Goal: Use online tool/utility: Utilize a website feature to perform a specific function

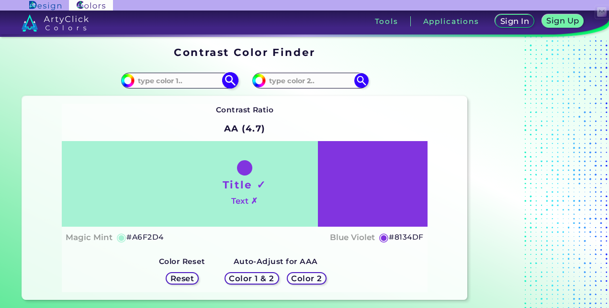
click at [173, 80] on input at bounding box center [179, 80] width 89 height 13
paste input "(#006491)"
type input "(#006491)"
click at [293, 76] on input at bounding box center [310, 80] width 89 height 13
click at [315, 83] on input at bounding box center [310, 80] width 89 height 13
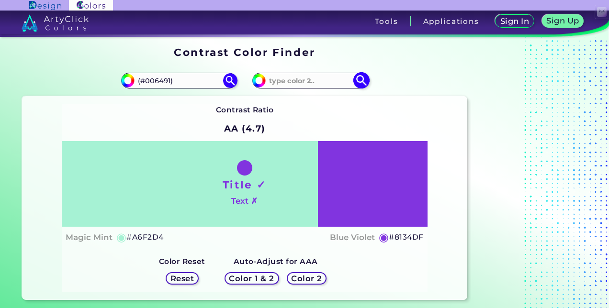
paste input "(#E31837)"
type input "(#E31837)"
click at [259, 282] on h5 "Color 1 & 2" at bounding box center [251, 278] width 41 height 7
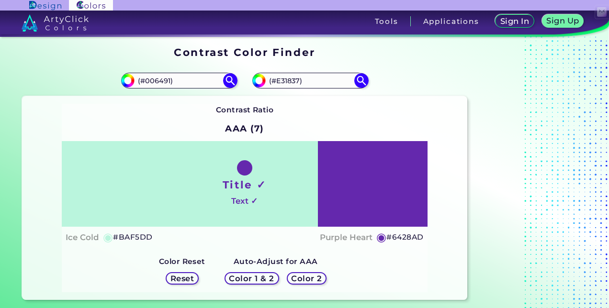
click at [259, 282] on h5 "Color 1 & 2" at bounding box center [252, 278] width 42 height 7
click at [383, 236] on h5 "◉" at bounding box center [381, 237] width 11 height 11
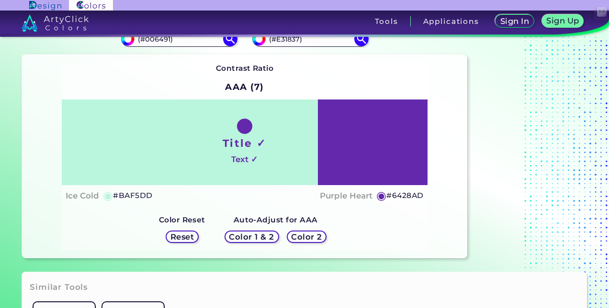
scroll to position [15, 0]
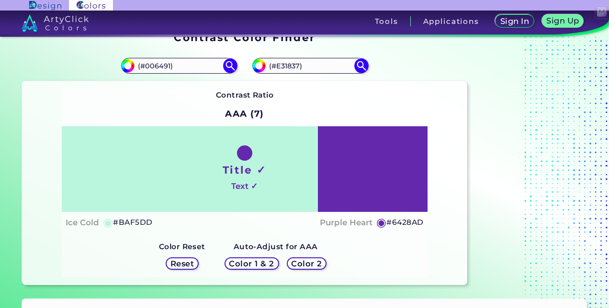
click at [237, 176] on h1 "Title ✓" at bounding box center [245, 170] width 44 height 14
drag, startPoint x: 260, startPoint y: 175, endPoint x: 223, endPoint y: 173, distance: 37.4
click at [223, 173] on h1 "Title ✓" at bounding box center [245, 170] width 44 height 14
click at [266, 185] on div "Title ✓ Text ✓" at bounding box center [244, 169] width 365 height 86
click at [141, 222] on h5 "#BAF5DD" at bounding box center [132, 222] width 39 height 12
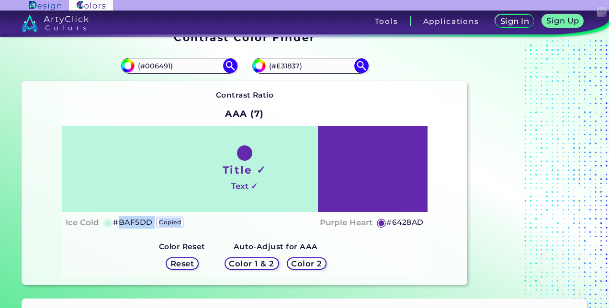
click at [141, 222] on h5 "#BAF5DD copied" at bounding box center [132, 222] width 39 height 12
copy h5 "BAF5DD copied"
click at [141, 222] on h5 "#BAF5DD copied copied" at bounding box center [132, 222] width 39 height 12
copy h5 "#BAF5DD"
drag, startPoint x: 130, startPoint y: 218, endPoint x: 163, endPoint y: 225, distance: 33.8
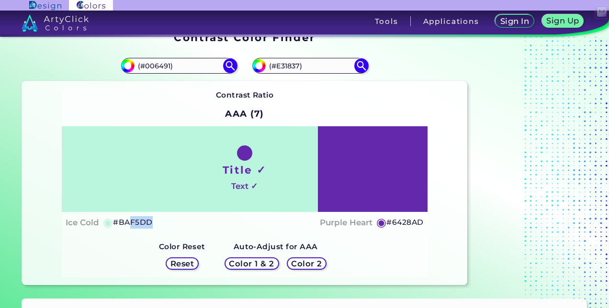
click at [163, 225] on div "Ice Cold ◉ #BAF5DD Purple Heart ◉ #6428AD" at bounding box center [245, 223] width 358 height 14
click at [182, 267] on h5 "Reset" at bounding box center [182, 263] width 22 height 7
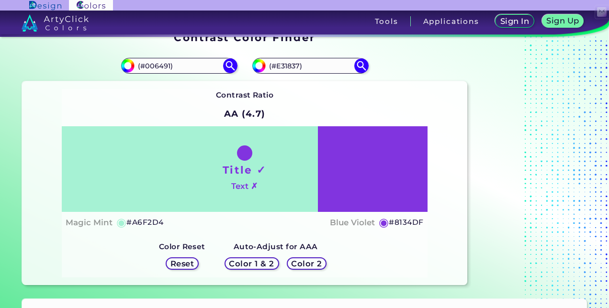
click at [183, 267] on h5 "Reset" at bounding box center [182, 263] width 22 height 7
click at [187, 265] on h5 "Reset" at bounding box center [182, 263] width 22 height 7
click at [126, 67] on input "#a6f2d4" at bounding box center [127, 64] width 12 height 12
type input "#d4f2e6"
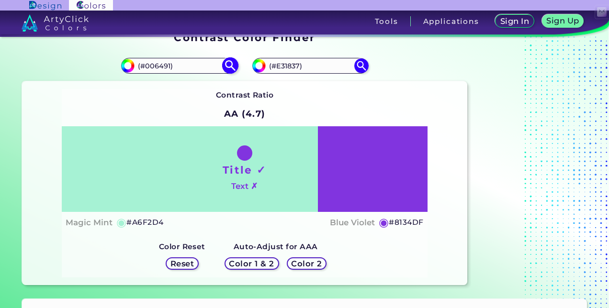
type input "#D4F2E6"
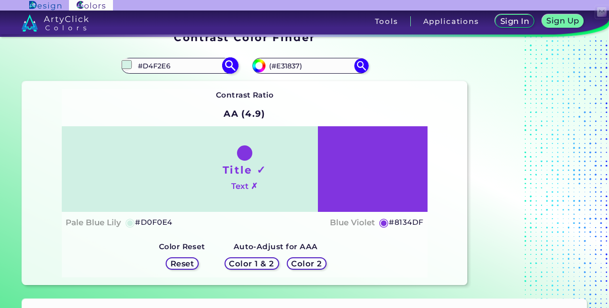
type input "#d0f0e4"
type input "#D0F0E4"
type input "#ceeee1"
type input "#CEEEE1"
type input "#c8eadc"
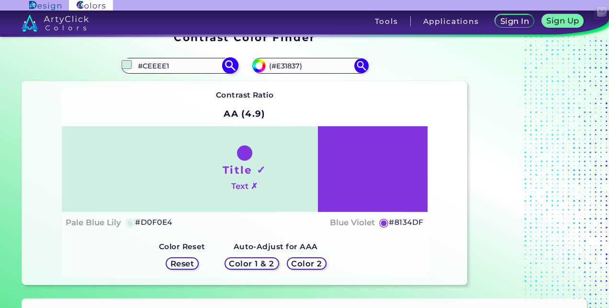
type input "#C8EADC"
type input "#c6e6d9"
type input "#C6E6D9"
type input "#c3e5d7"
type input "#C3E5D7"
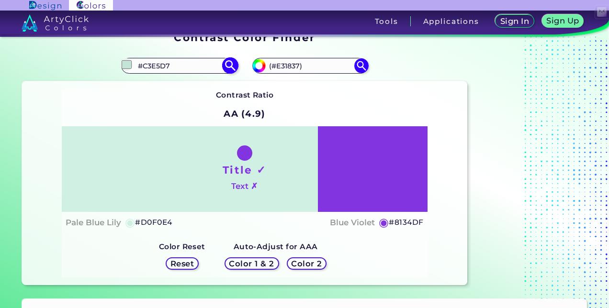
type input "#b8dbcd"
type input "#B8DBCD"
type input "#a9d0c1"
type input "#A9D0C1"
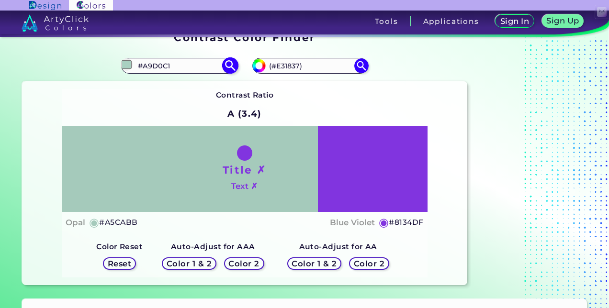
type input "#9ac1b1"
type input "#9AC1B1"
type input "#91baaa"
type input "#91BAAA"
type input "#8fb7a7"
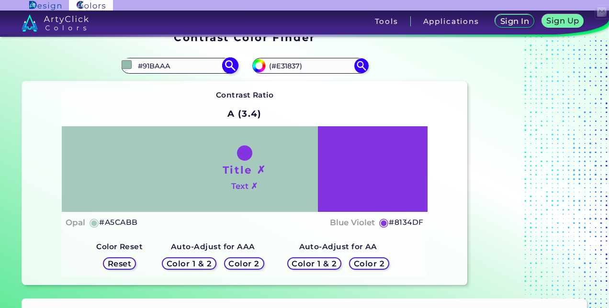
type input "#8FB7A7"
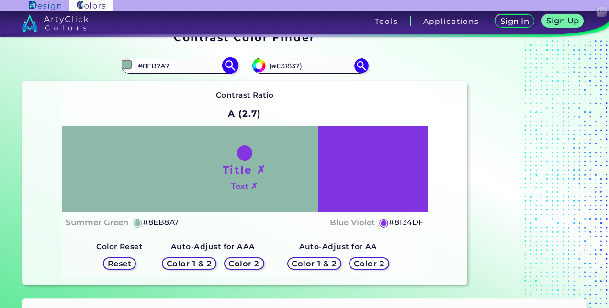
type input "#8eb8a7"
type input "#8EB8A7"
type input "#8bb6a5"
type input "#8BB6A5"
type input "#89b3a2"
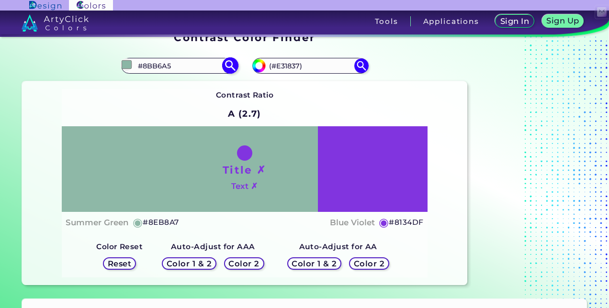
type input "#89B3A2"
type input "#86b1a0"
type input "#86B1A0"
type input "#83af9d"
type input "#83AF9D"
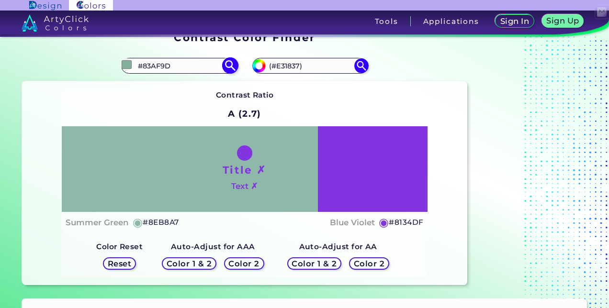
type input "#7cab99"
type input "#7CAB99"
type input "#76a794"
type input "#76A794"
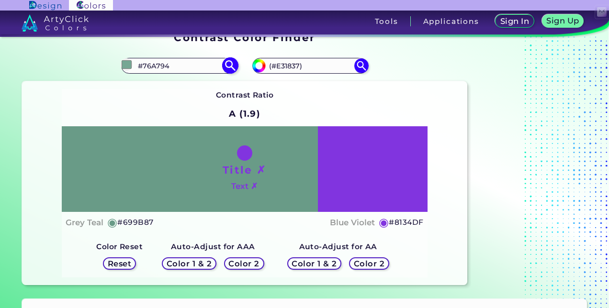
type input "#699b87"
type input "#699B87"
type input "#5c937d"
type input "#5C937D"
type input "#528973"
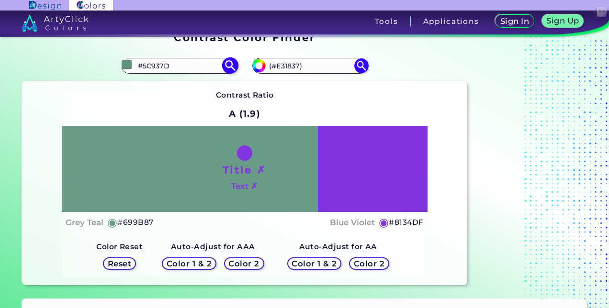
type input "#528973"
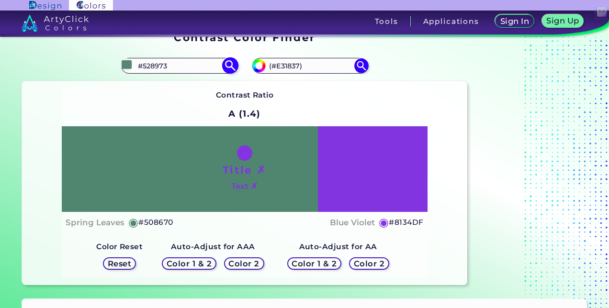
type input "#4f8771"
type input "#4F8771"
type input "#4c856e"
type input "#4C856E"
type input "#4a826c"
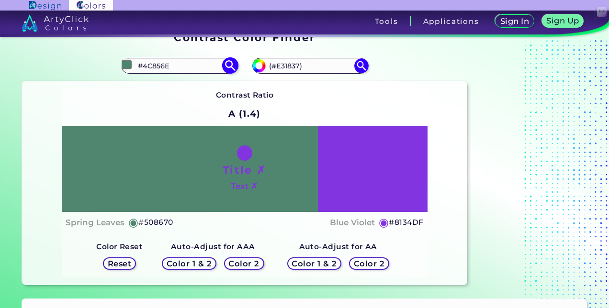
type input "#4A826C"
type input "#467c66"
type input "#467C66"
type input "#3f735e"
type input "#3F735E"
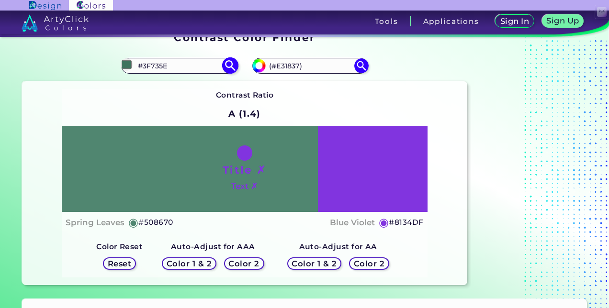
type input "#386b57"
type input "#386B57"
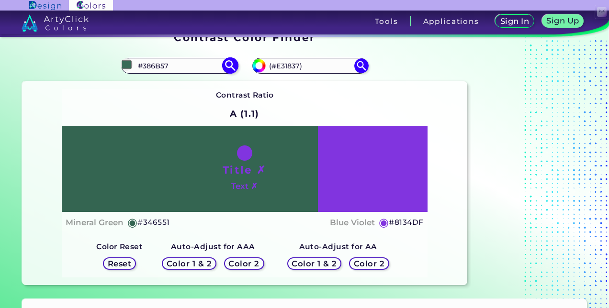
type input "#315e4c"
type input "#315E4C"
type input "#32624f"
type input "#32624F"
type input "#346551"
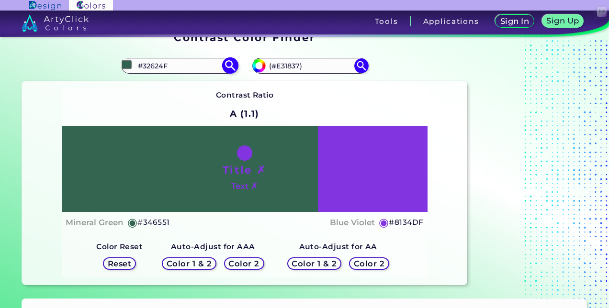
type input "#346551"
type input "#356954"
type input "#376d57"
type input "#376D57"
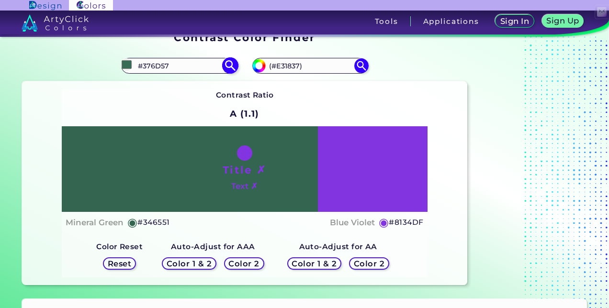
type input "#366d57"
type input "#366D57"
type input "#326c55"
type input "#326C55"
type input "#2f6a52"
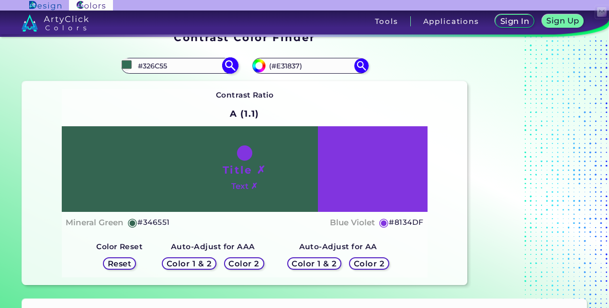
type input "#2F6A52"
type input "#2c6850"
type input "#2C6850"
type input "#28624b"
type input "#28624B"
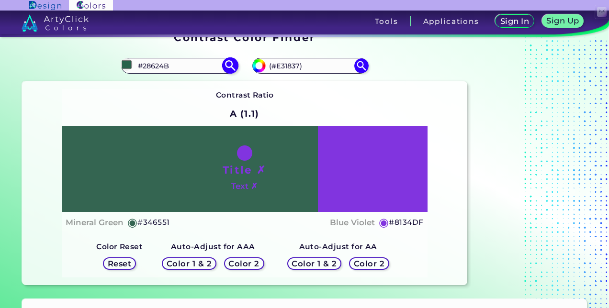
type input "#235c45"
type input "#235C45"
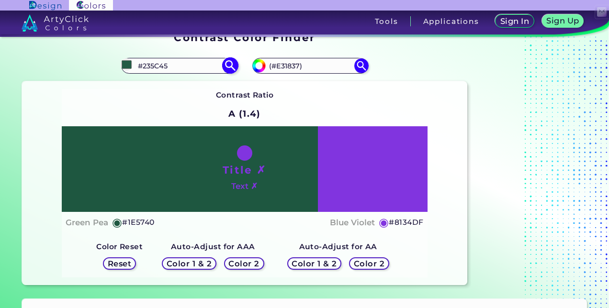
type input "#1e5740"
type input "#1E5740"
type input "#1b503b"
type input "#1B503B"
type input "#1c4f3b"
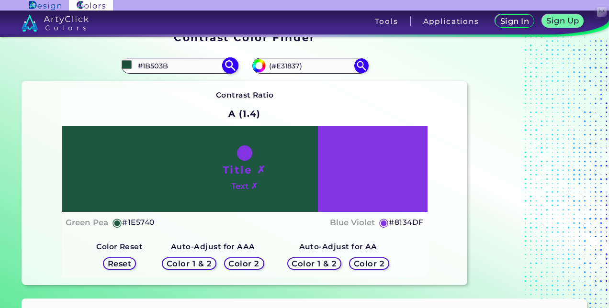
type input "#1C4F3B"
type input "#1e5740"
type input "#1E5740"
type input "#225d46"
type input "#225D46"
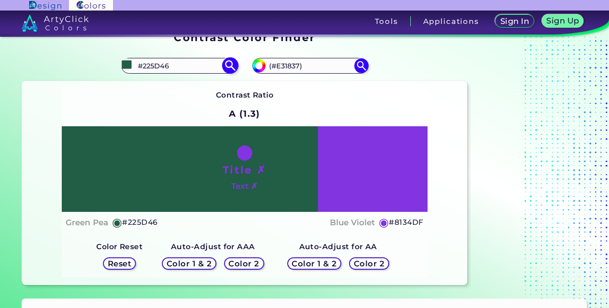
type input "#225d59"
type input "#225D59"
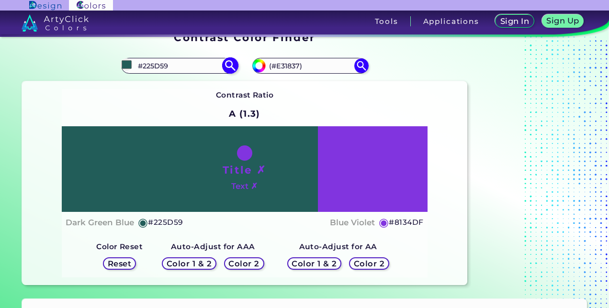
type input "#225d5c"
type input "#225D5C"
type input "#22595d"
type input "#22595D"
type input "#22565d"
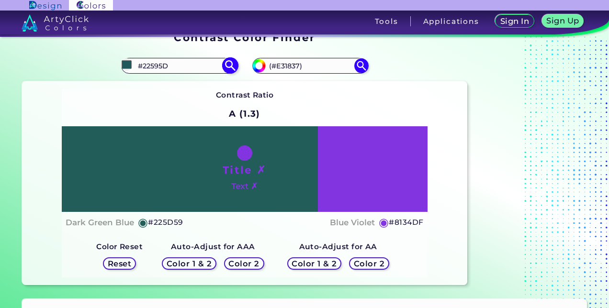
type input "#22565D"
type input "#22535d"
type input "#22535D"
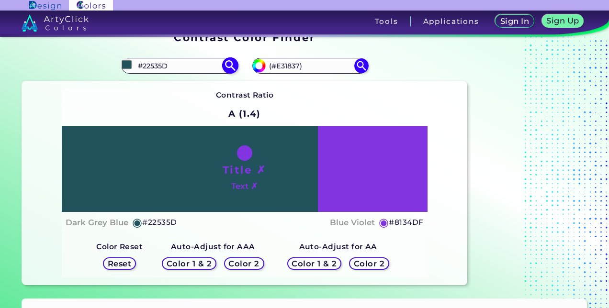
type input "#22515d"
type input "#22515D"
type input "#224e5d"
type input "#224E5D"
type input "#224b5d"
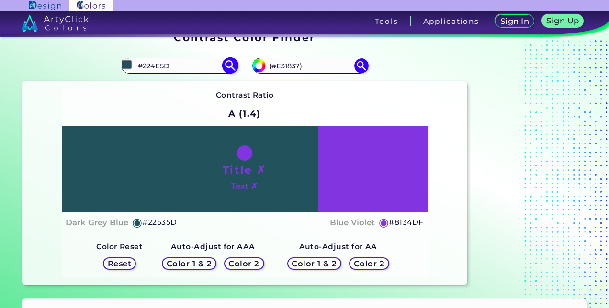
type input "#224B5D"
type input "#224a5d"
type input "#224A5D"
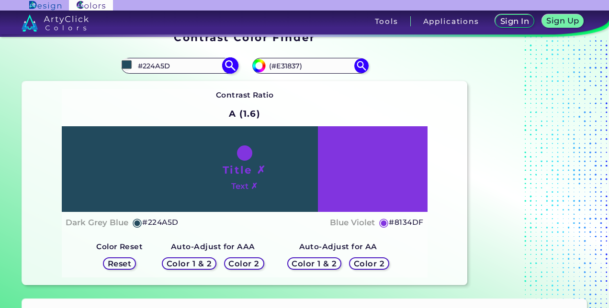
type input "#22445d"
type input "#22445D"
type input "#22475d"
type input "#22475D"
type input "#1a588f"
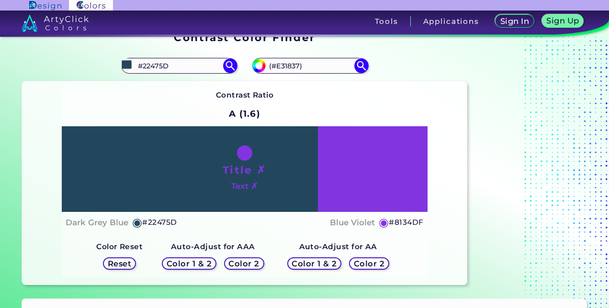
type input "#1A588F"
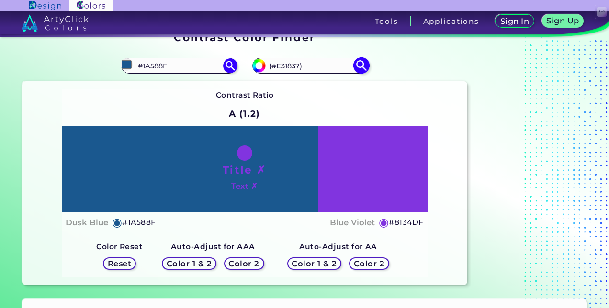
type input "#1a588f"
click at [262, 63] on input "#8134df" at bounding box center [258, 64] width 12 height 12
click at [364, 167] on div "Title ✗ Text ✗" at bounding box center [244, 169] width 365 height 86
click at [258, 61] on input "#8134df" at bounding box center [258, 64] width 12 height 12
type input "#db1334"
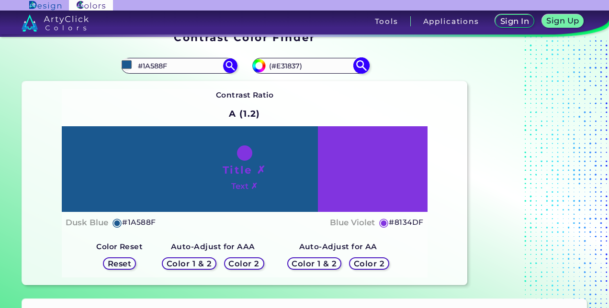
type input "#DB1334"
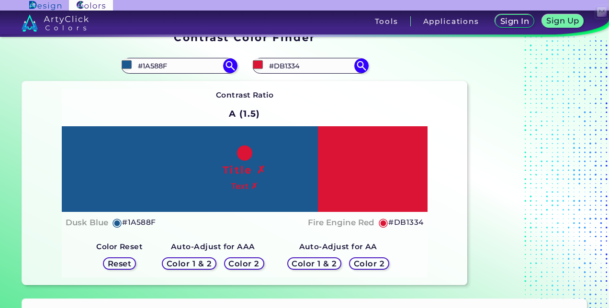
type input "#db1334"
click at [427, 92] on div "Contrast Ratio A (1.5) Title ✗ Text ✗ Dusk Blue ◉ #1A588F ◉ Reset" at bounding box center [244, 183] width 365 height 189
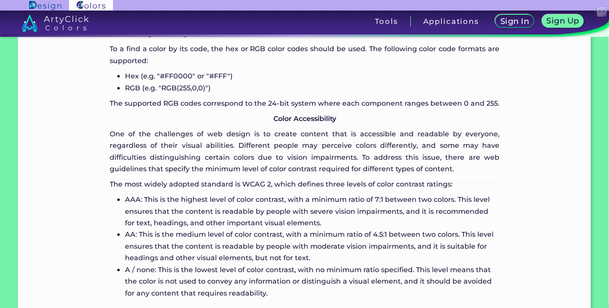
scroll to position [15, 0]
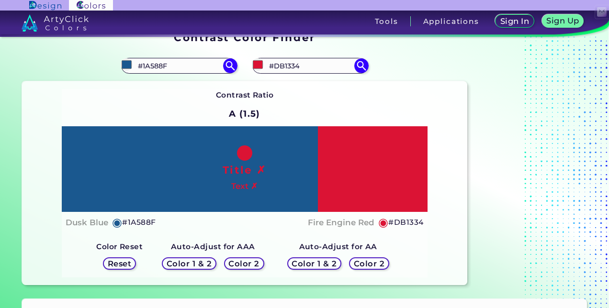
click at [366, 262] on h5 "Color 2" at bounding box center [369, 263] width 28 height 7
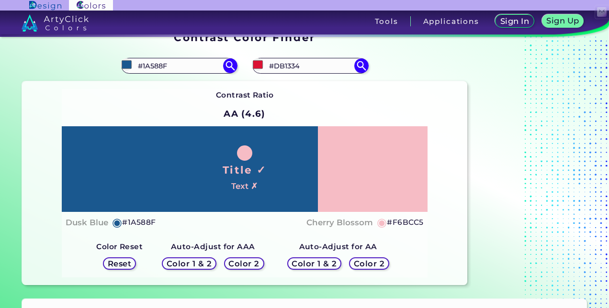
click at [320, 261] on h5 "Color 1 & 2" at bounding box center [314, 263] width 41 height 7
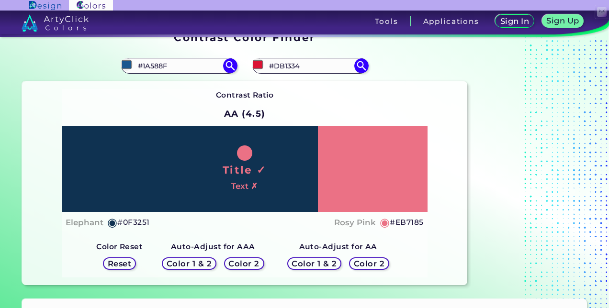
click at [256, 258] on div "Color 2" at bounding box center [244, 263] width 36 height 11
click at [300, 104] on div "Contrast Ratio AA (4.5) Title ✓ Text ✗ Elephant ◉ #0F3251 Rosy Pink" at bounding box center [244, 183] width 365 height 189
drag, startPoint x: 194, startPoint y: 158, endPoint x: 412, endPoint y: 192, distance: 220.0
click at [412, 192] on div "Title ✓ Text ✗" at bounding box center [244, 169] width 365 height 86
click at [341, 158] on div "Title ✓ Text ✗" at bounding box center [244, 169] width 365 height 86
